Goal: Task Accomplishment & Management: Complete application form

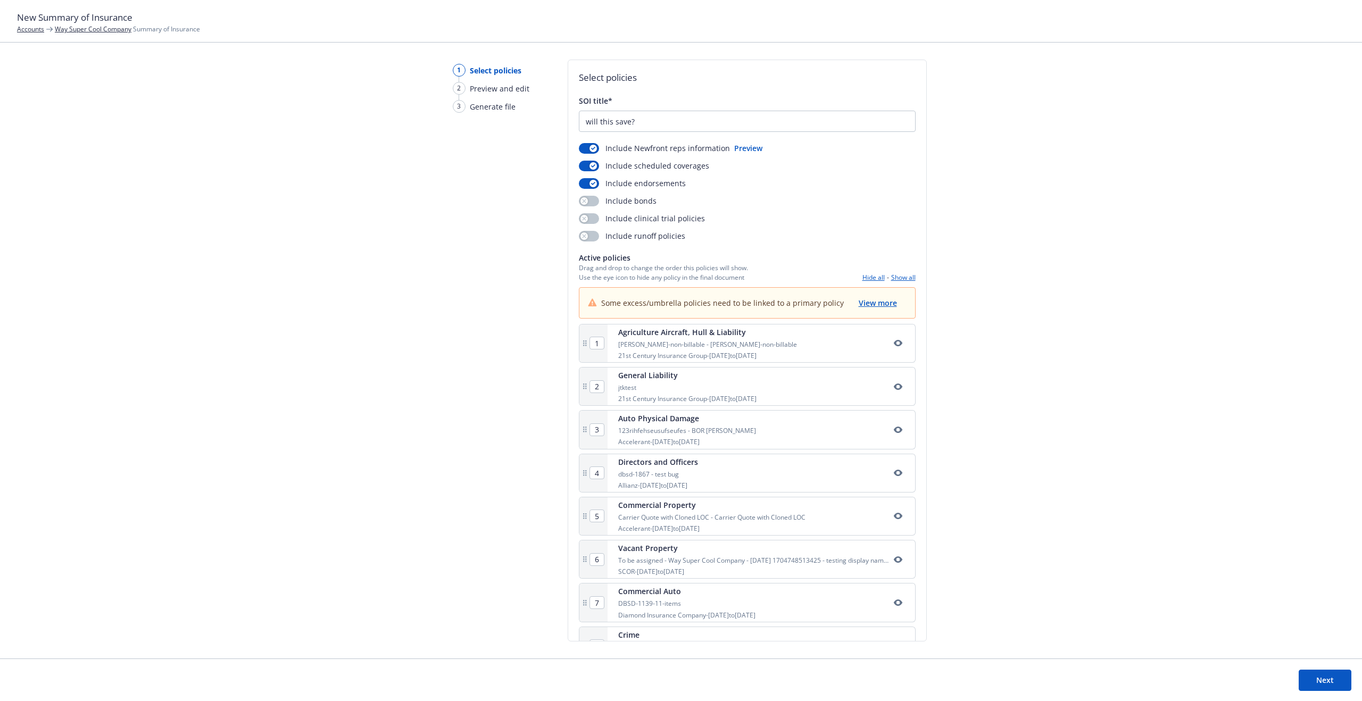
click at [1327, 680] on button "Next" at bounding box center [1325, 680] width 53 height 21
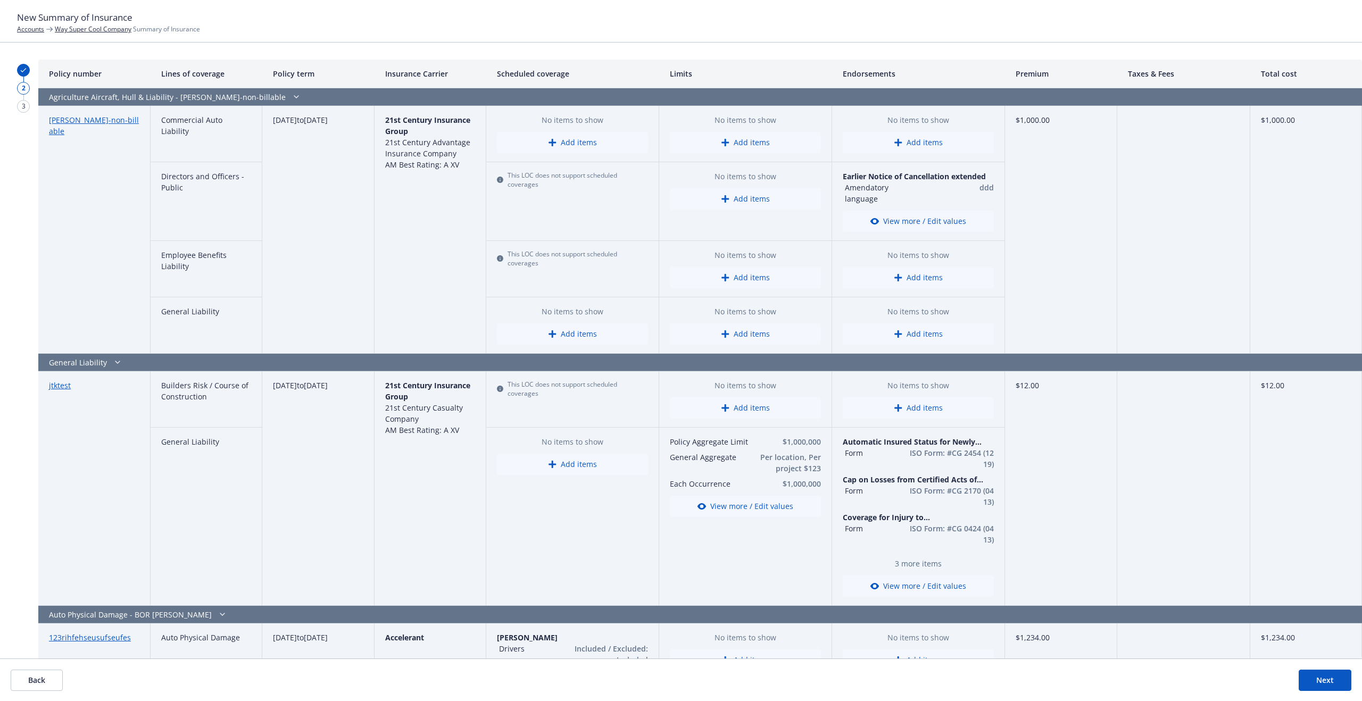
click at [81, 124] on link "[PERSON_NAME]-non-billable" at bounding box center [94, 125] width 90 height 21
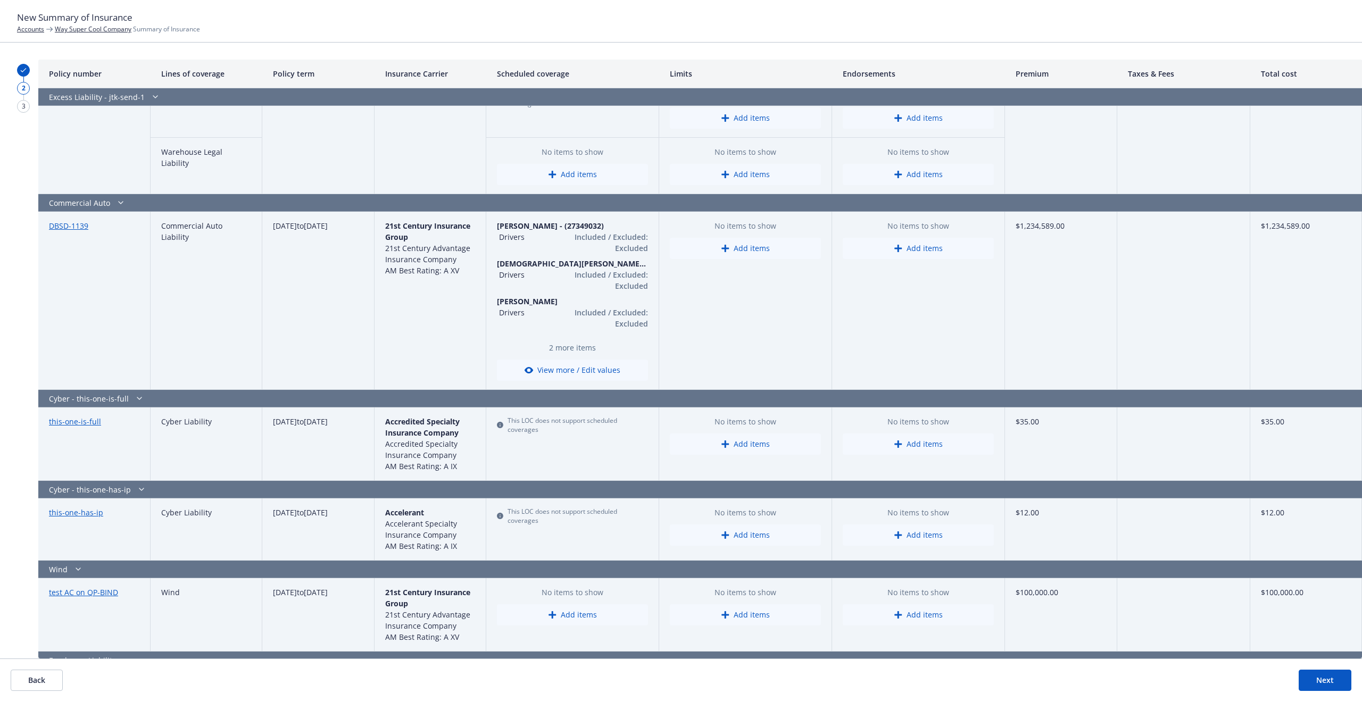
scroll to position [2855, 0]
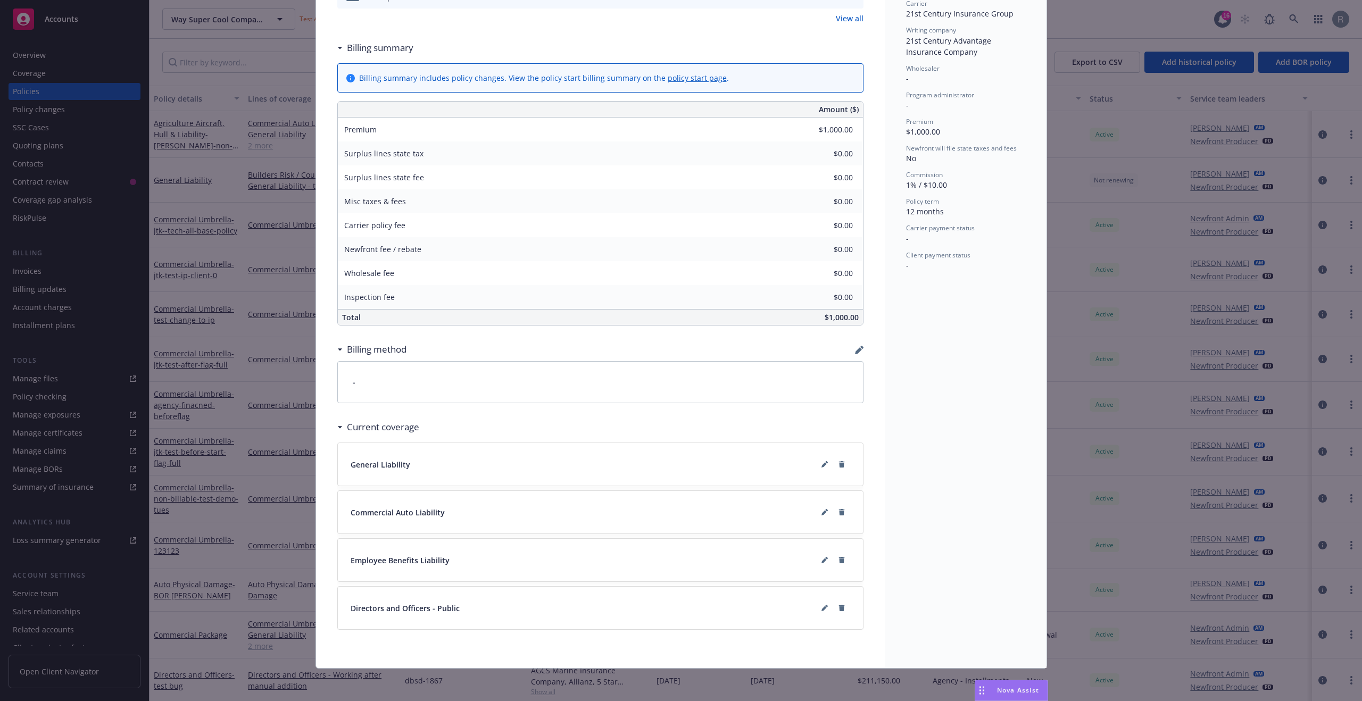
scroll to position [363, 0]
click at [822, 466] on button at bounding box center [824, 462] width 17 height 17
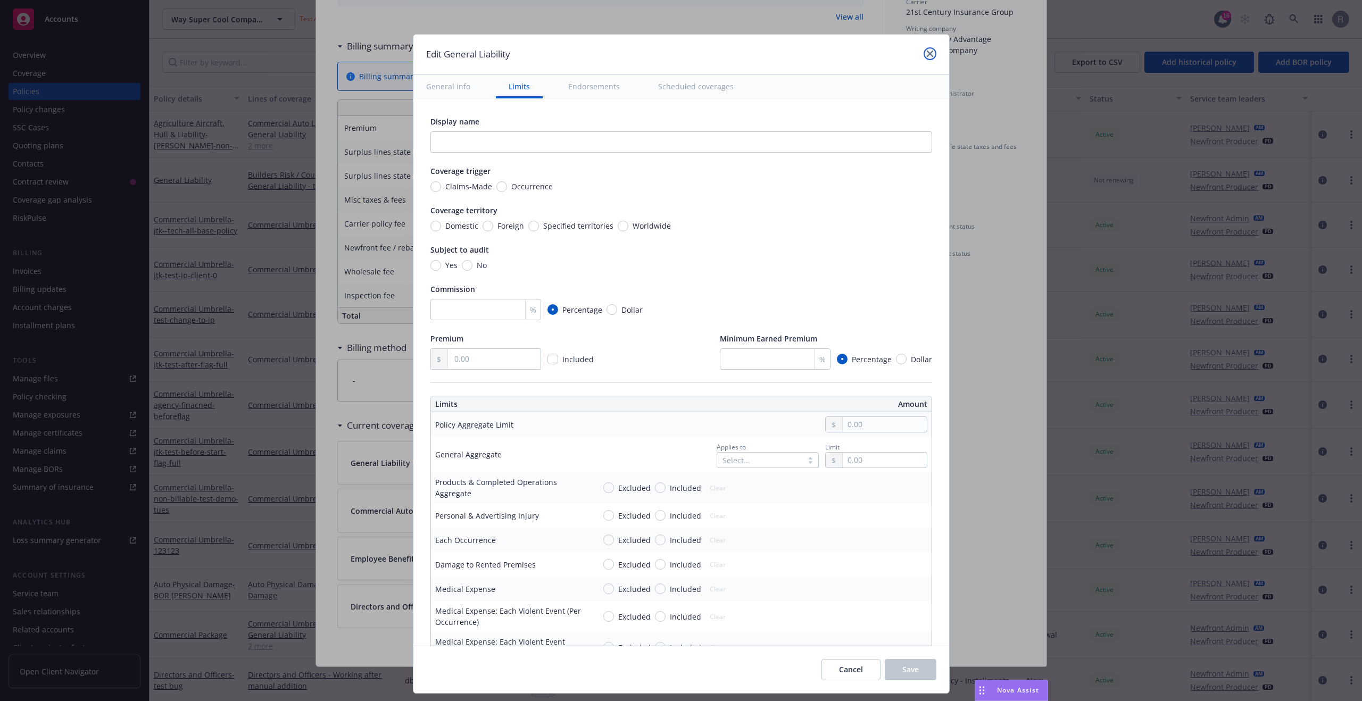
click at [929, 57] on link "close" at bounding box center [930, 53] width 13 height 13
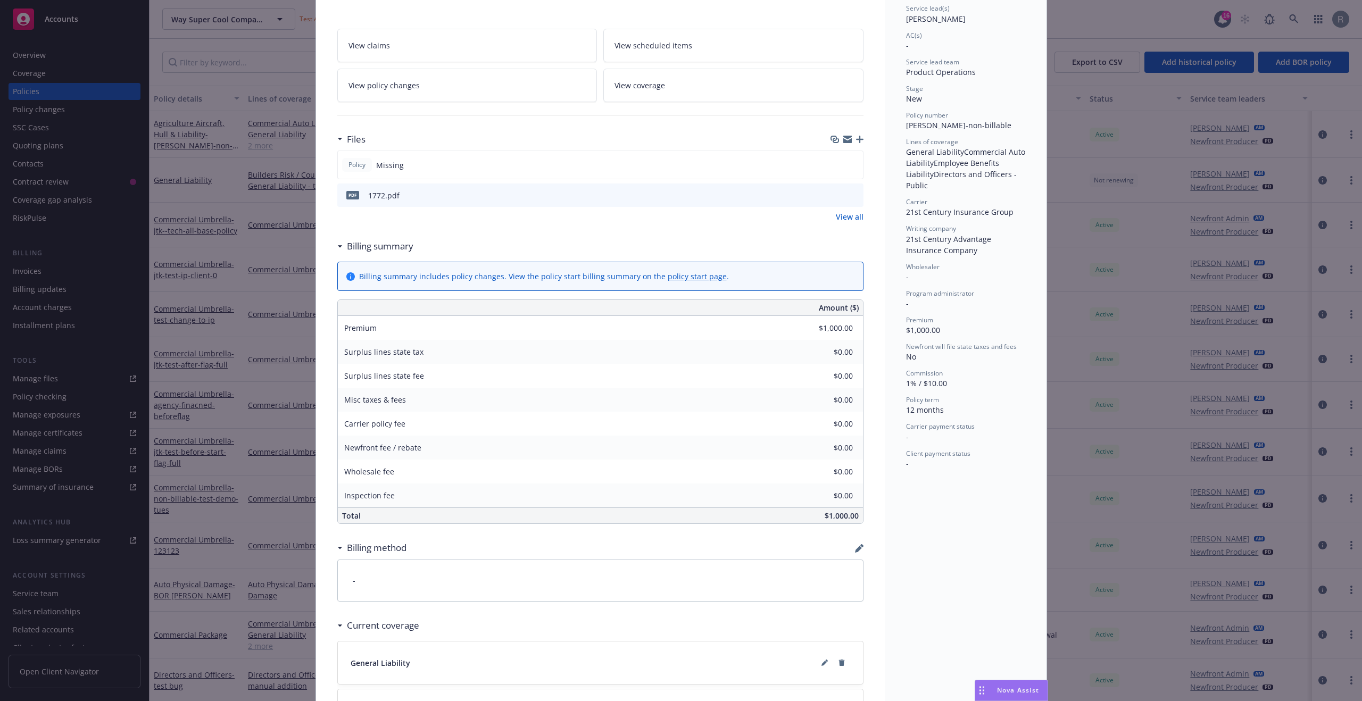
scroll to position [0, 0]
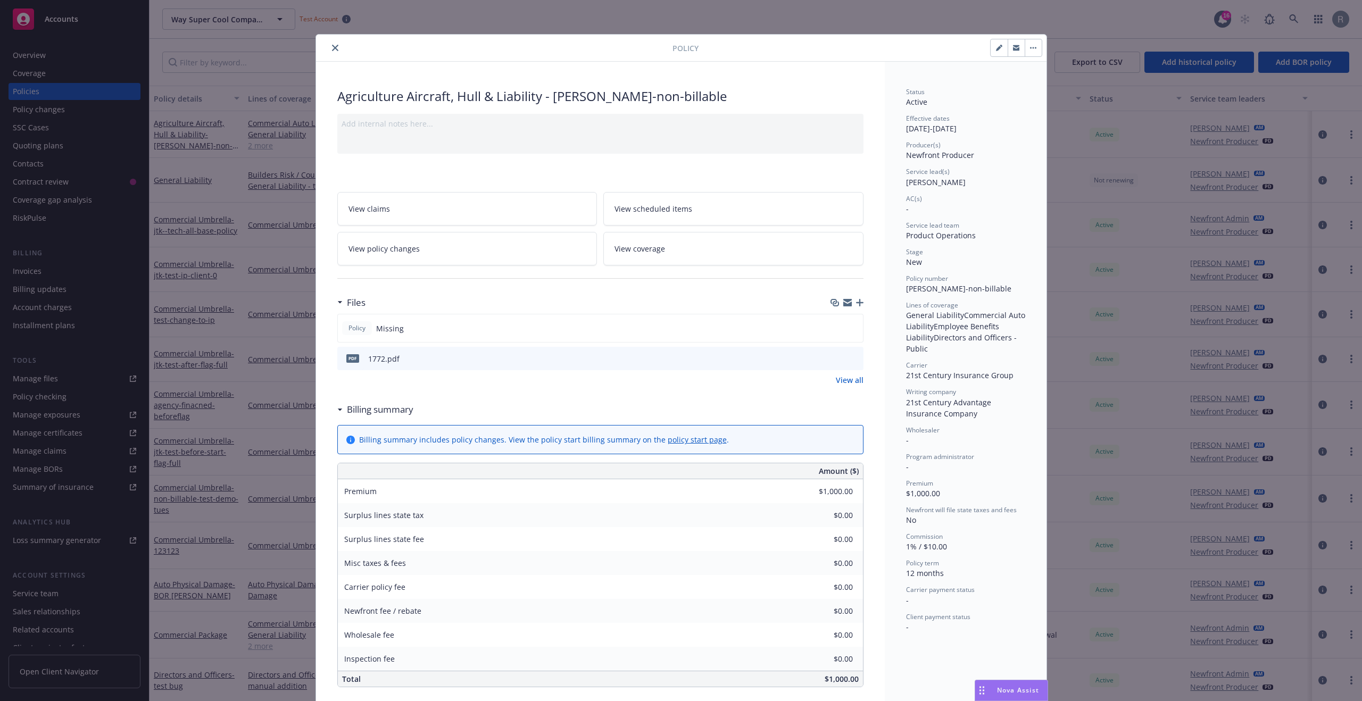
click at [997, 48] on icon "button" at bounding box center [999, 48] width 6 height 6
select select "NEW"
select select "12"
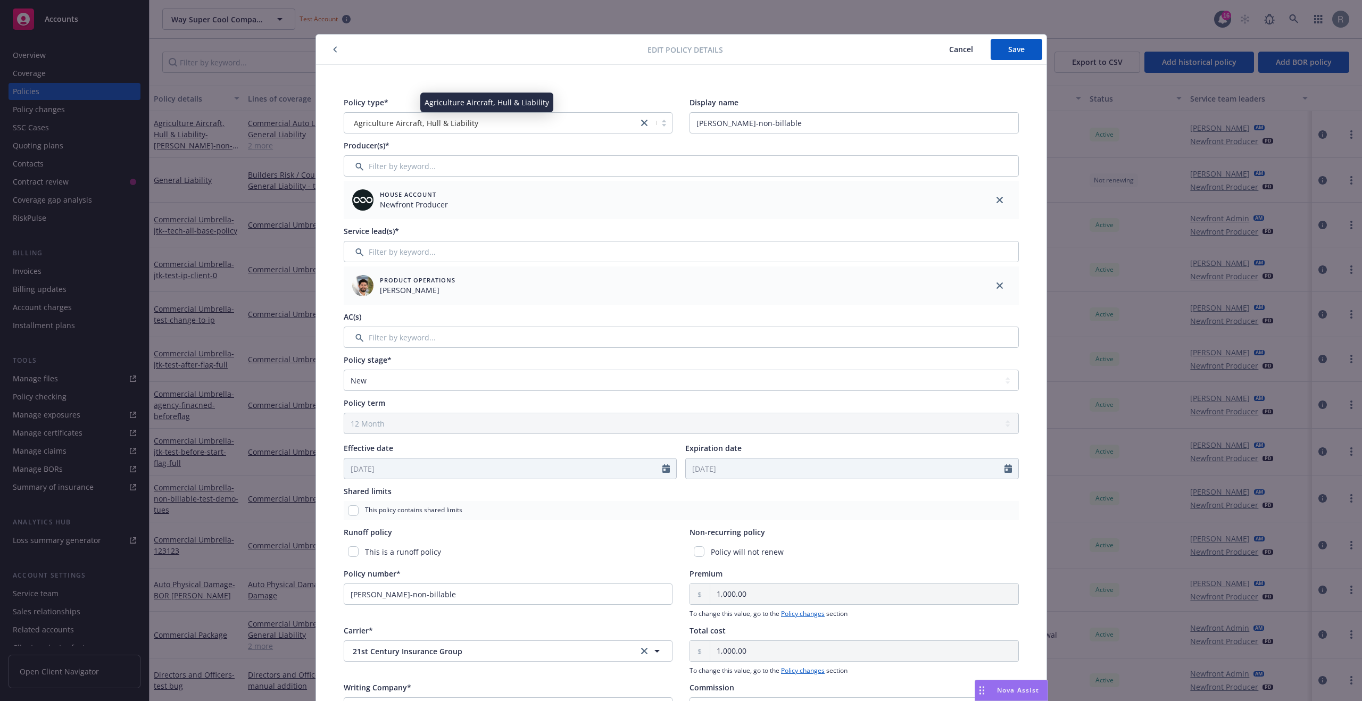
click at [464, 121] on span "Agriculture Aircraft, Hull & Liability" at bounding box center [416, 123] width 124 height 11
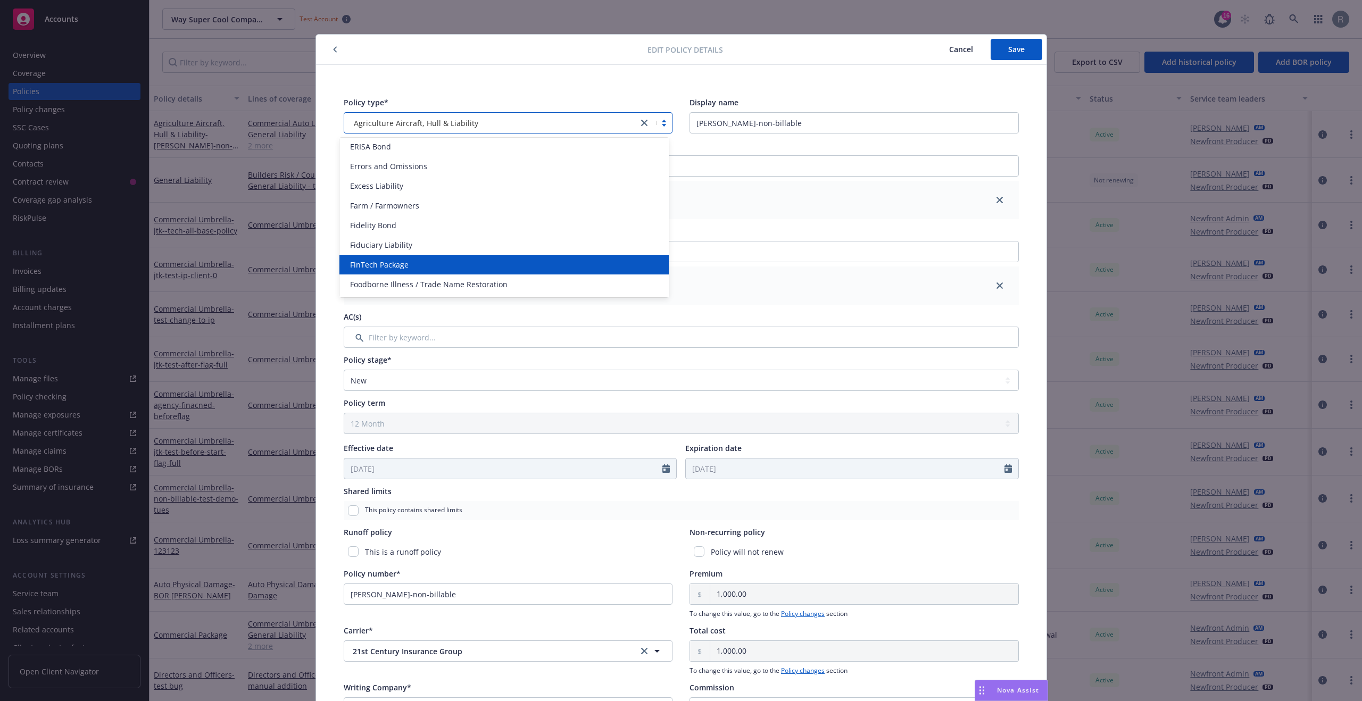
scroll to position [951, 0]
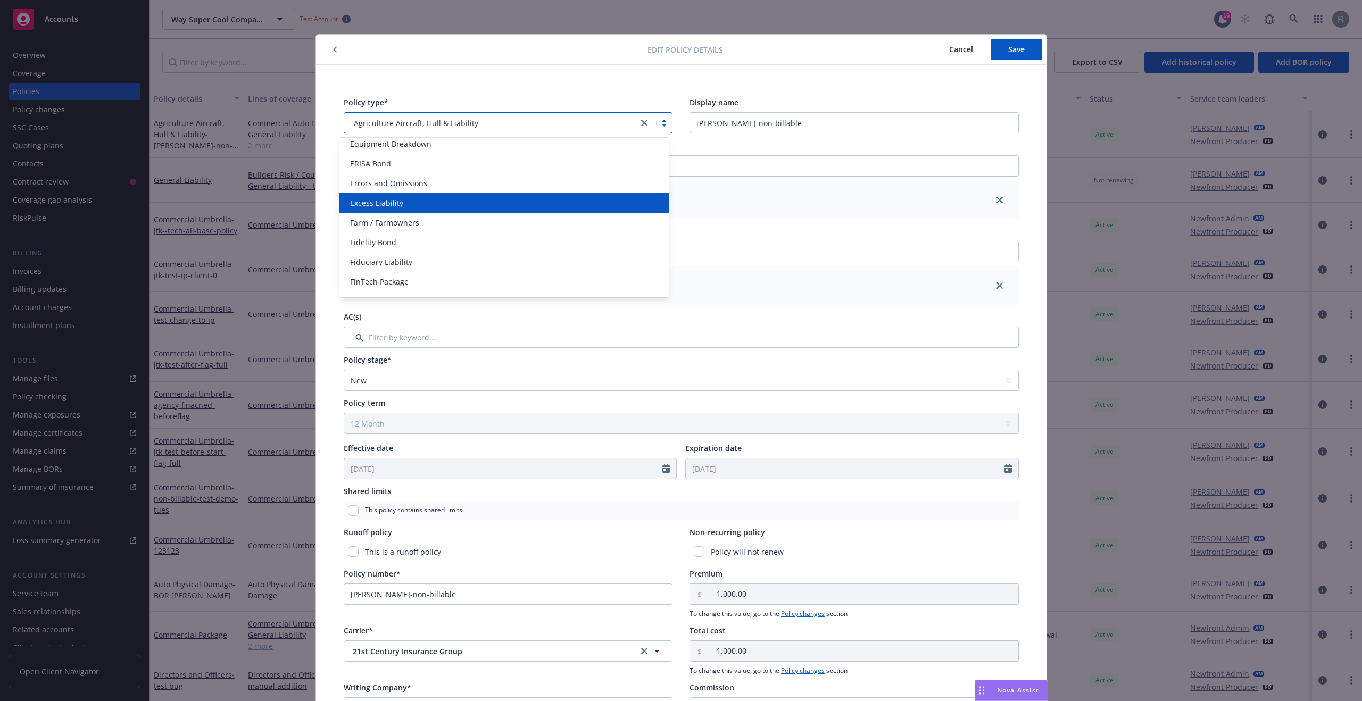
click at [386, 202] on span "Excess Liability" at bounding box center [376, 202] width 53 height 11
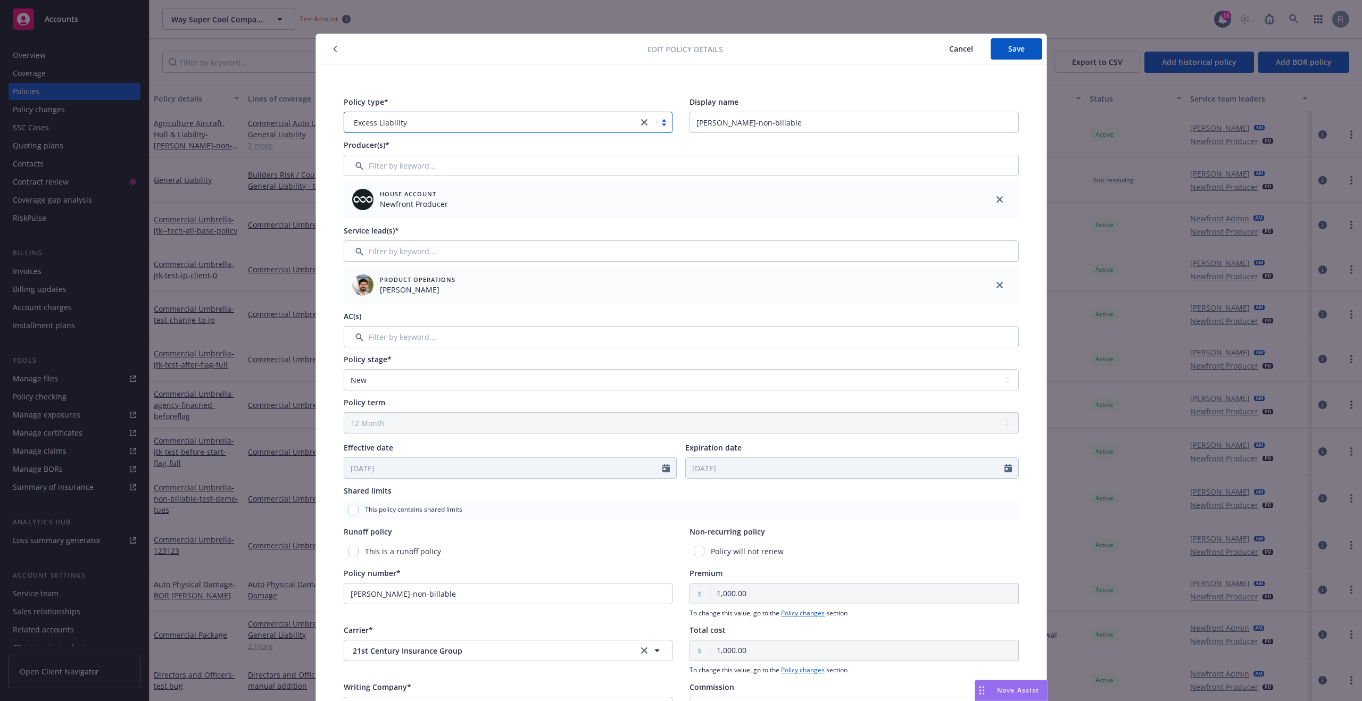
scroll to position [0, 0]
click at [967, 48] on span "Cancel" at bounding box center [961, 49] width 24 height 10
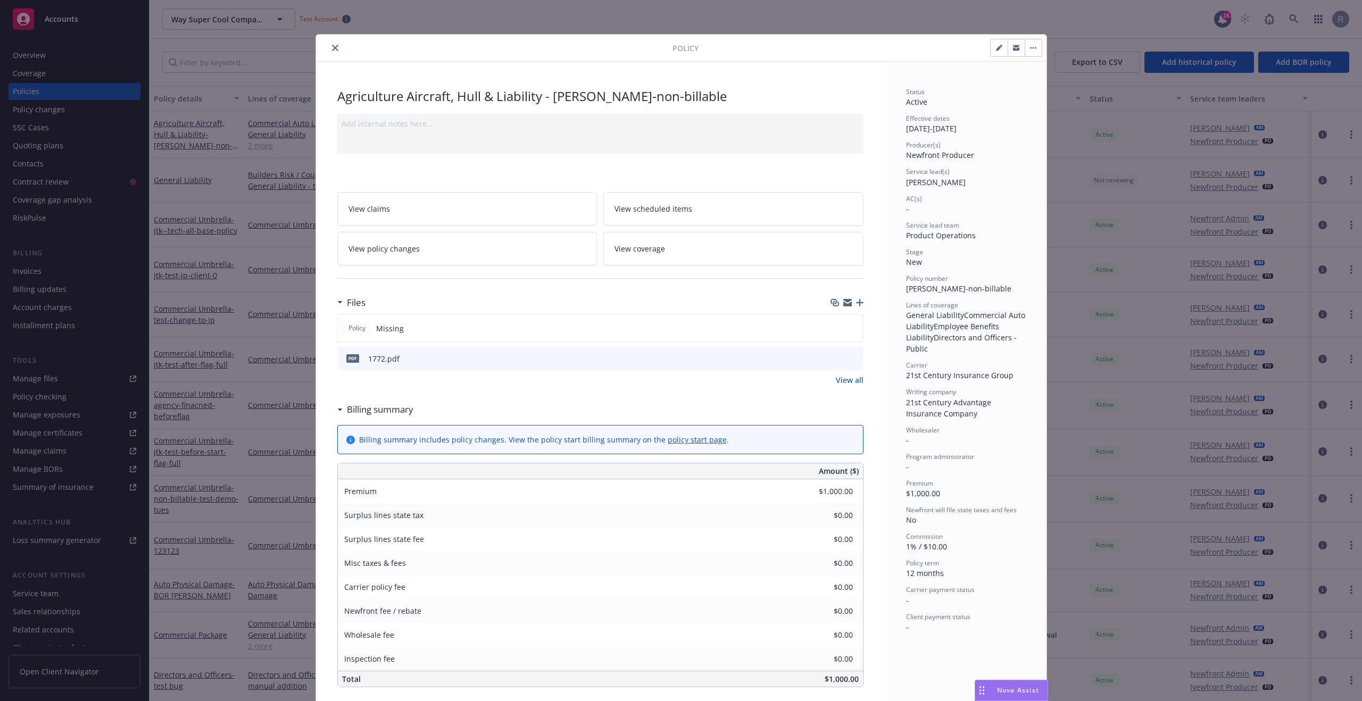
click at [332, 48] on icon "close" at bounding box center [335, 48] width 6 height 6
click at [326, 47] on div "Show inactive Export to CSV Add historical policy Add BOR policy" at bounding box center [755, 62] width 1212 height 47
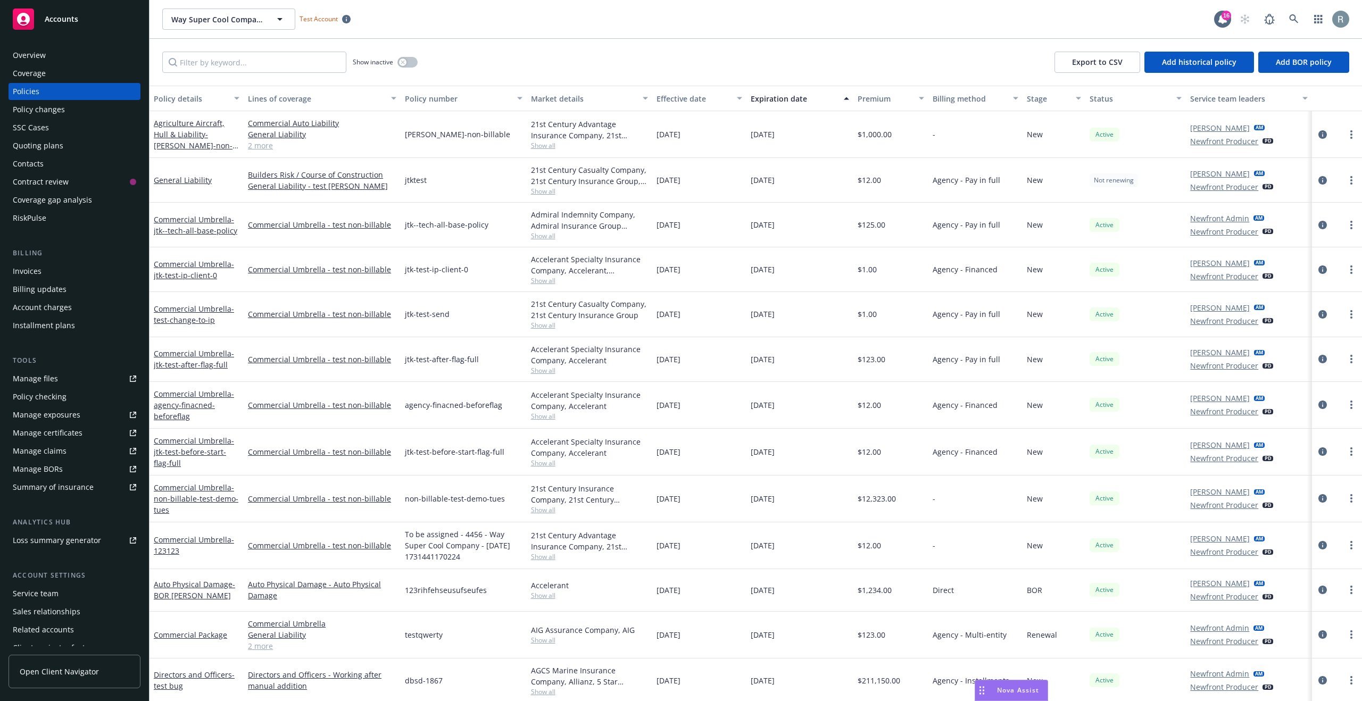
click at [39, 68] on div "Coverage" at bounding box center [29, 73] width 33 height 17
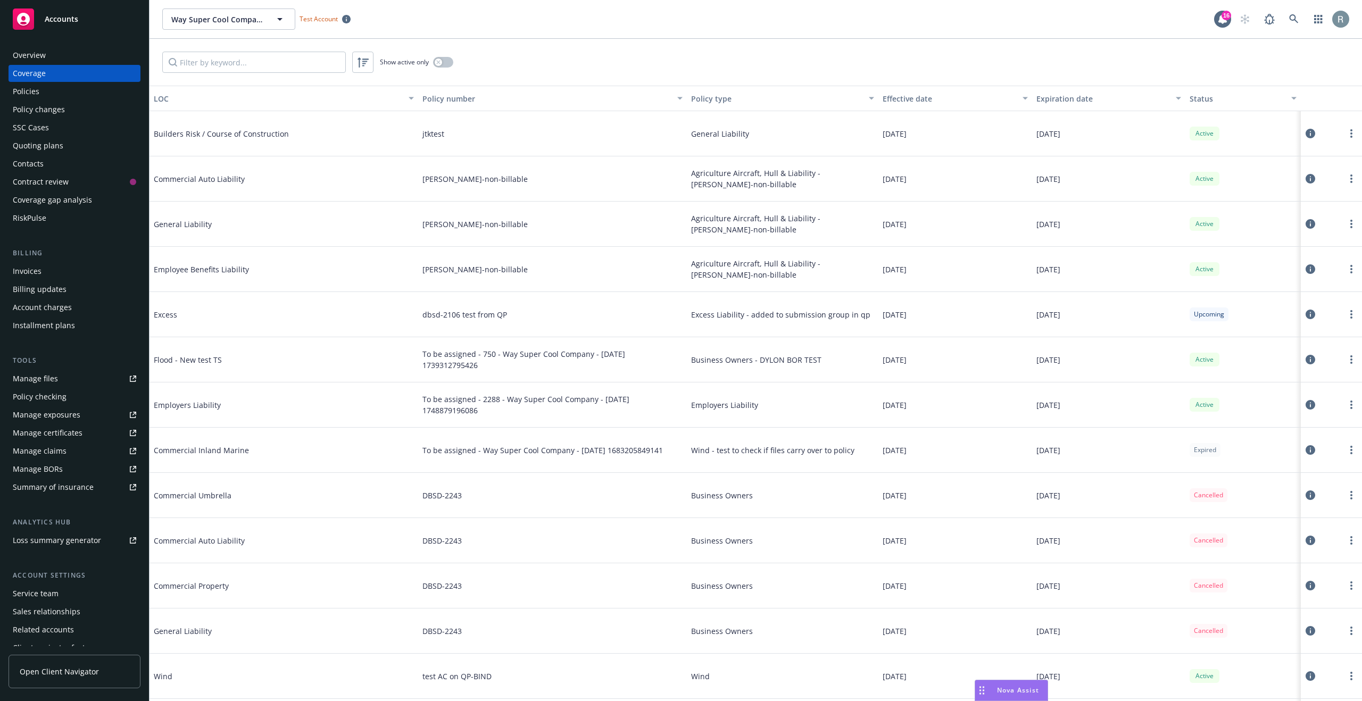
click at [1305, 315] on icon at bounding box center [1310, 315] width 10 height 10
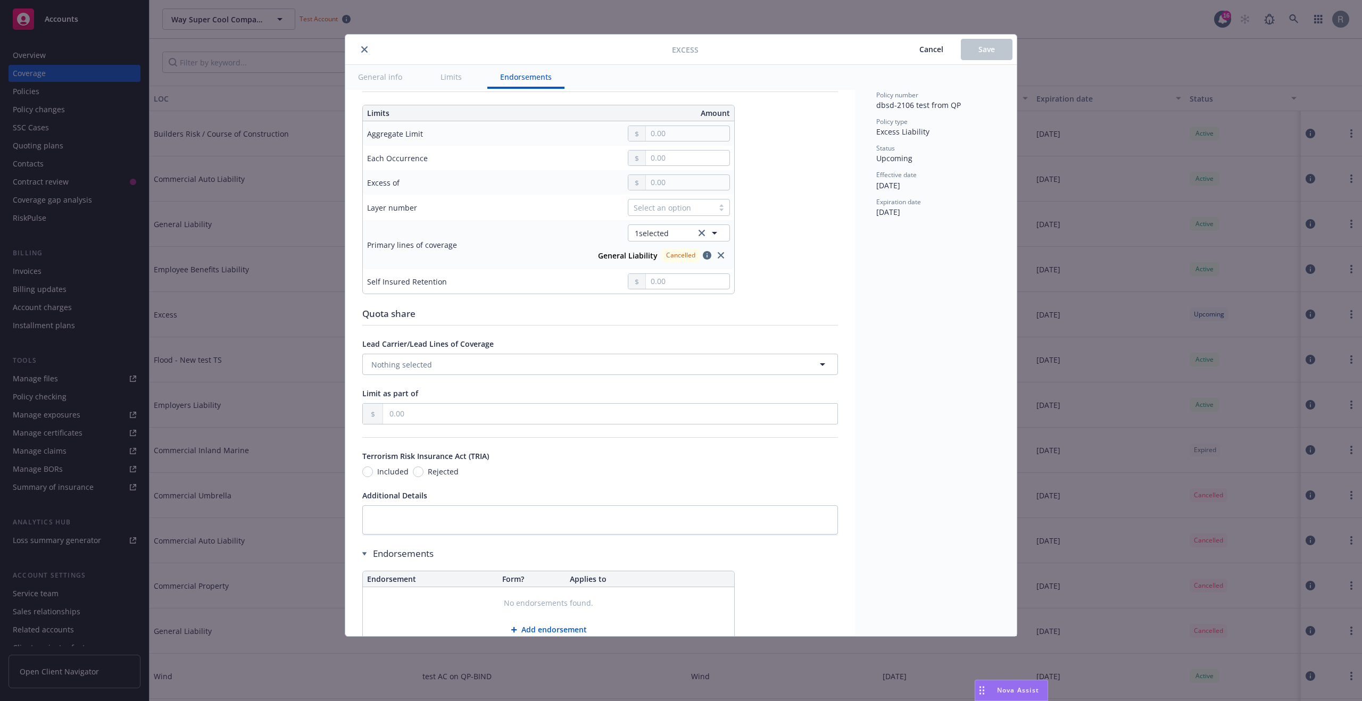
scroll to position [280, 0]
click at [655, 234] on span "1 selected" at bounding box center [652, 234] width 34 height 11
click at [706, 256] on icon "button" at bounding box center [707, 257] width 9 height 9
click at [926, 49] on span "Cancel" at bounding box center [931, 49] width 24 height 10
